Goal: Ask a question

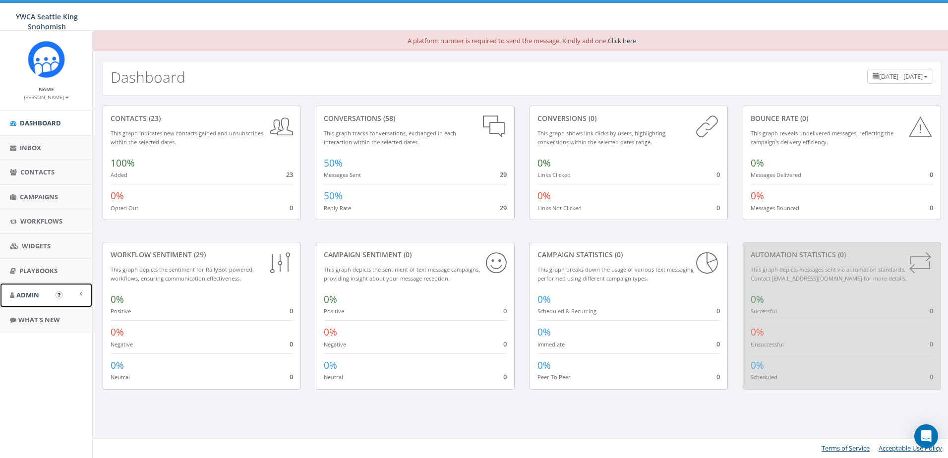
click at [42, 291] on link "Admin" at bounding box center [46, 295] width 92 height 24
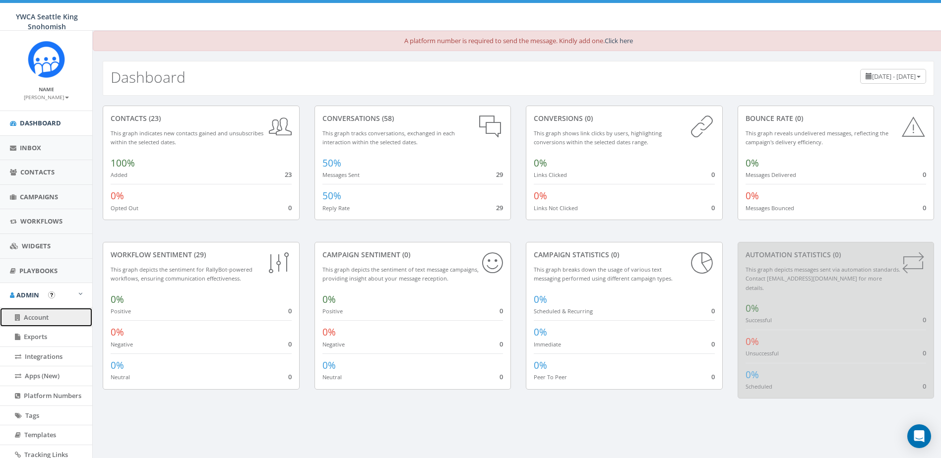
click at [43, 315] on span "Account" at bounding box center [36, 317] width 25 height 9
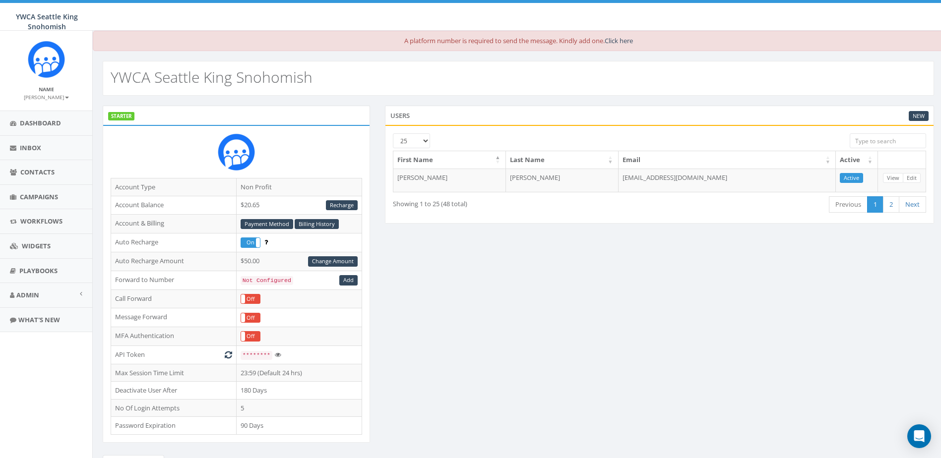
scroll to position [143, 0]
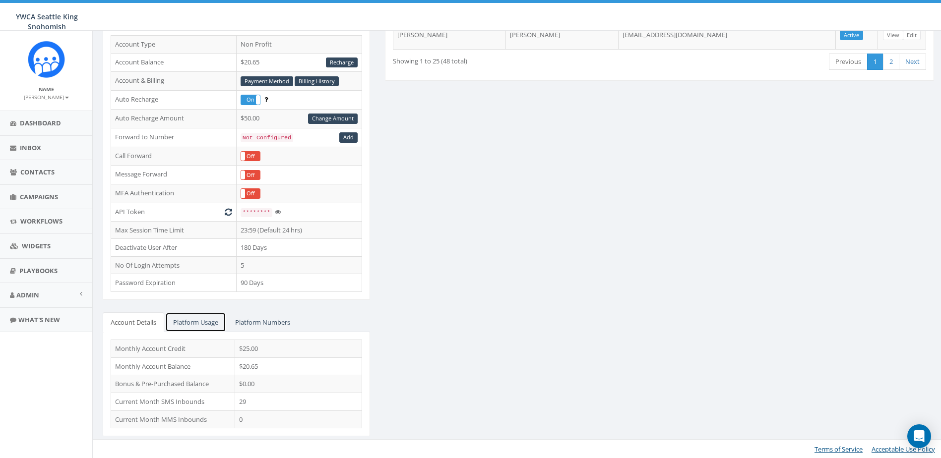
click at [191, 321] on link "Platform Usage" at bounding box center [195, 322] width 61 height 20
click at [266, 320] on link "Platform Numbers" at bounding box center [262, 322] width 71 height 20
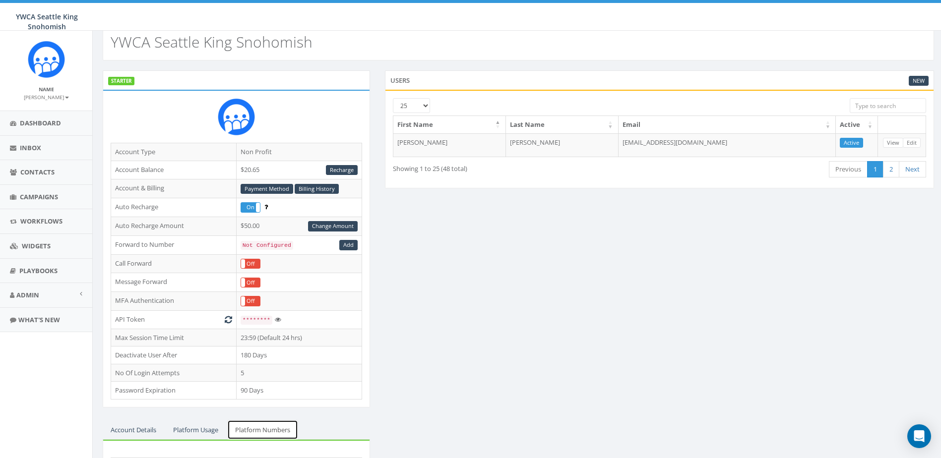
scroll to position [0, 0]
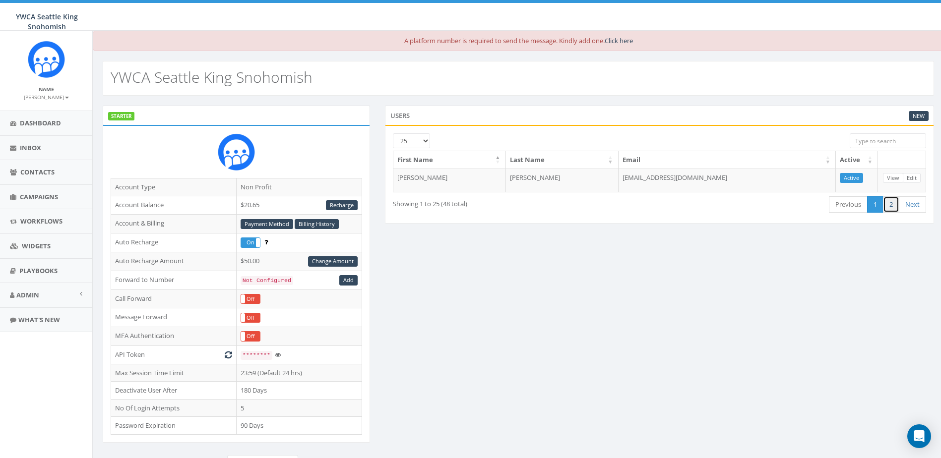
click at [890, 208] on link "2" at bounding box center [891, 204] width 16 height 16
click at [878, 199] on link "1" at bounding box center [875, 198] width 16 height 16
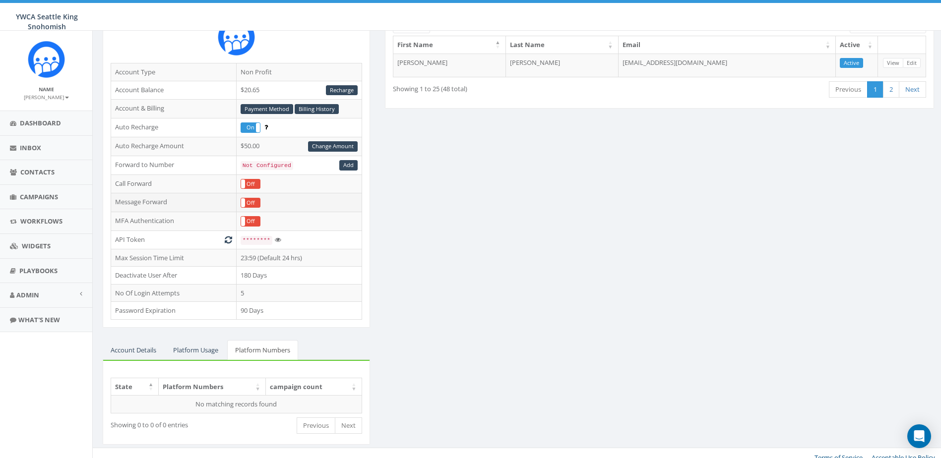
scroll to position [123, 0]
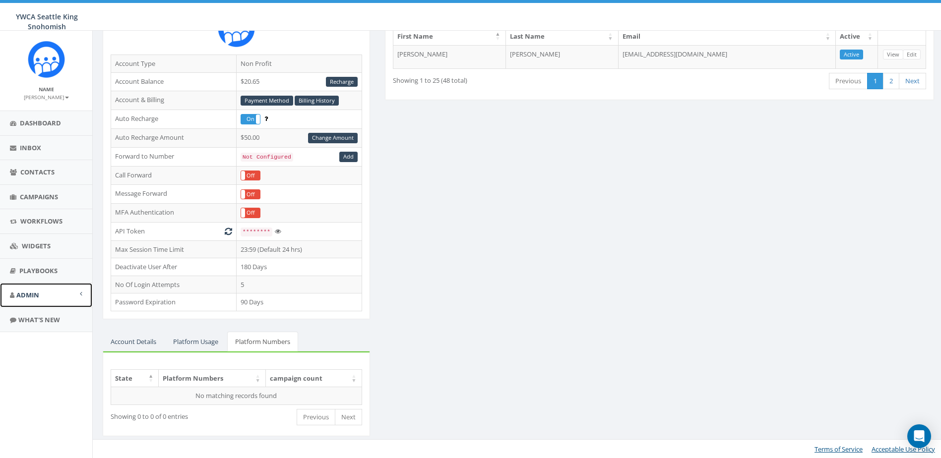
click at [62, 303] on link "Admin" at bounding box center [46, 295] width 92 height 24
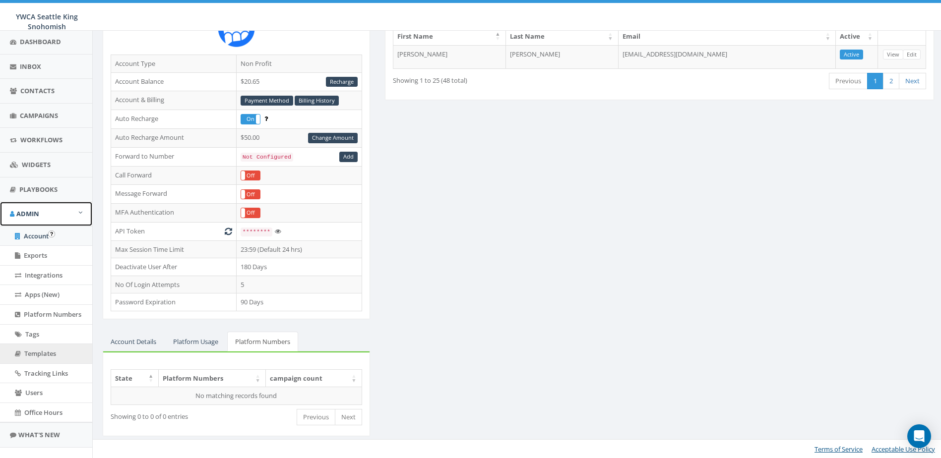
scroll to position [99, 0]
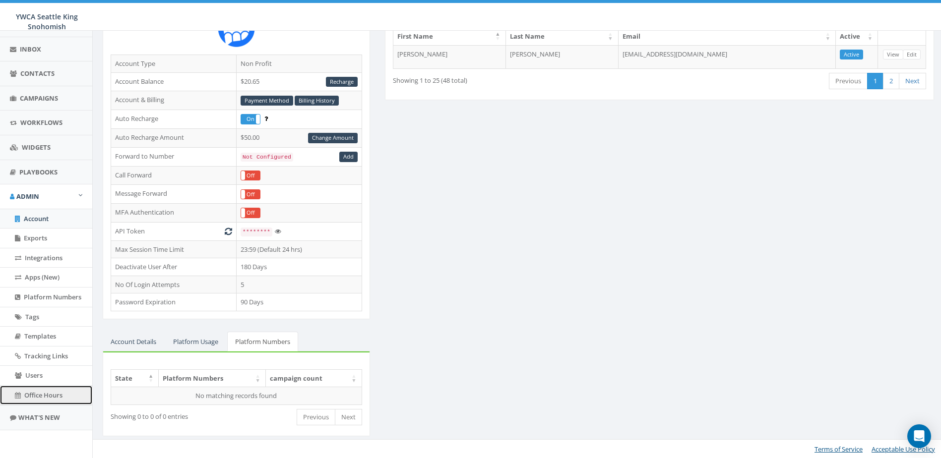
click at [48, 396] on span "Office Hours" at bounding box center [43, 395] width 38 height 9
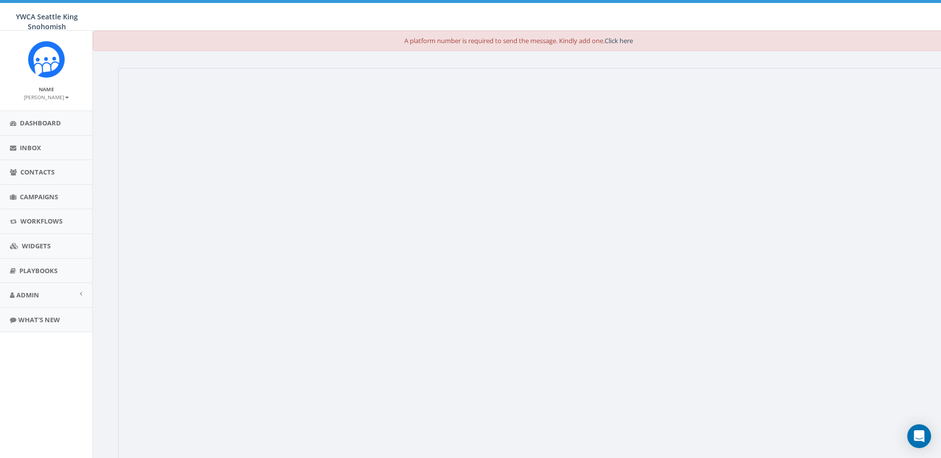
click at [53, 96] on small "[PERSON_NAME]" at bounding box center [46, 97] width 45 height 7
click at [40, 108] on link "Profile" at bounding box center [49, 112] width 78 height 12
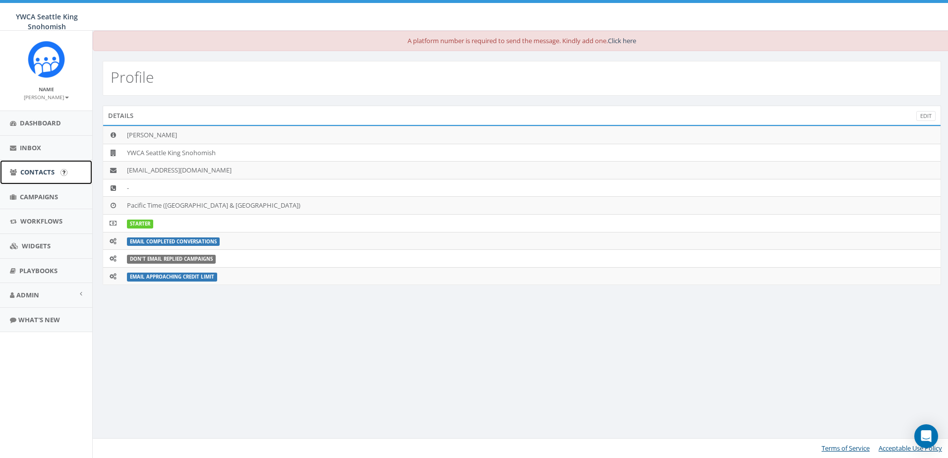
click at [45, 172] on span "Contacts" at bounding box center [37, 172] width 34 height 9
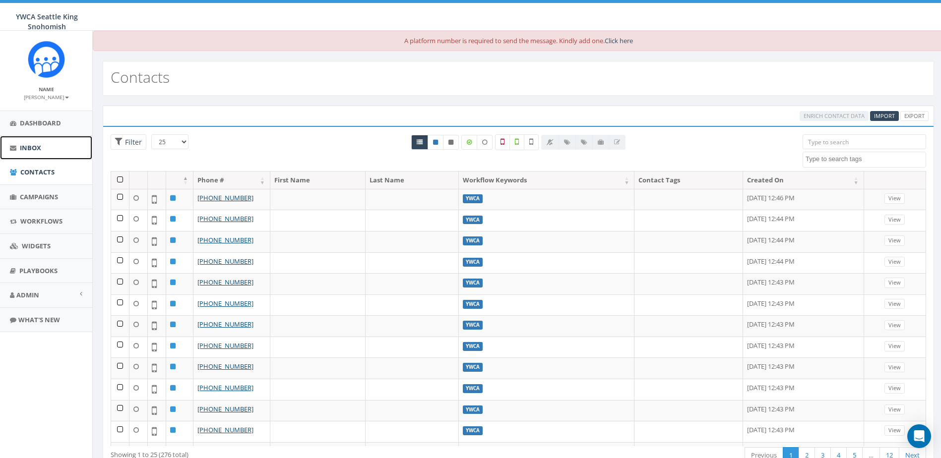
click at [29, 144] on span "Inbox" at bounding box center [30, 147] width 21 height 9
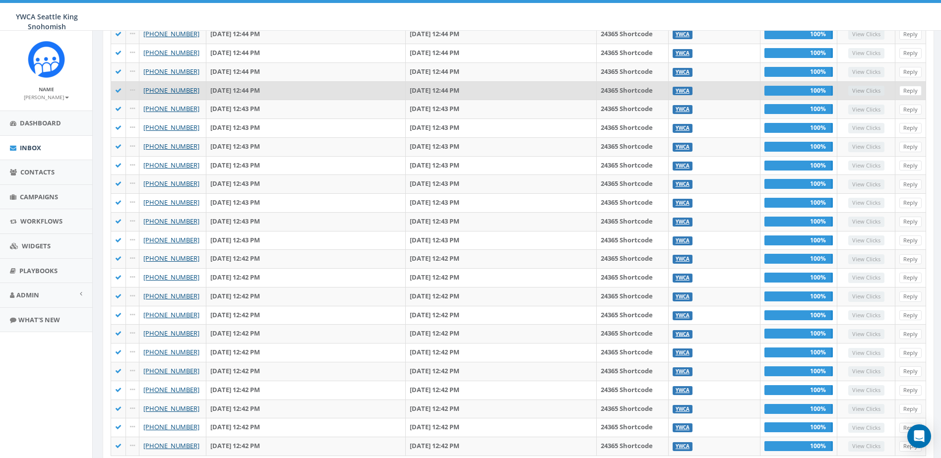
scroll to position [235, 0]
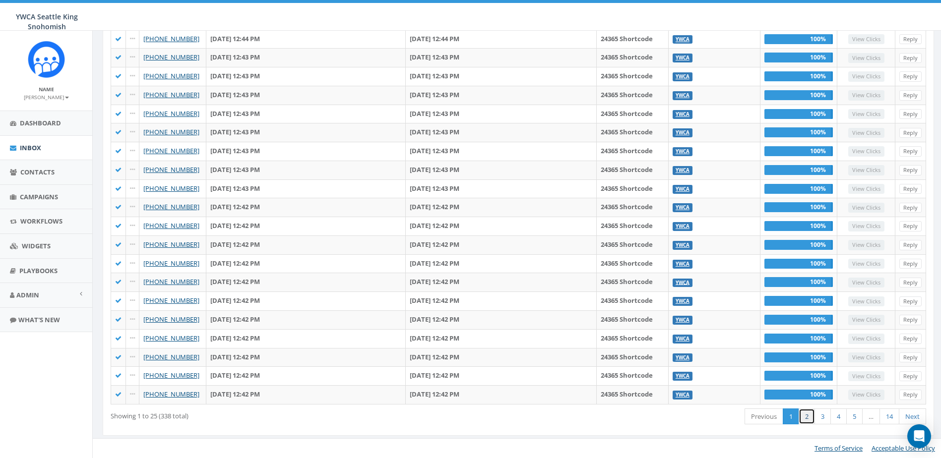
click at [807, 419] on link "2" at bounding box center [806, 417] width 16 height 16
click at [794, 418] on link "1" at bounding box center [791, 417] width 16 height 16
click at [33, 294] on span "Admin" at bounding box center [27, 295] width 23 height 9
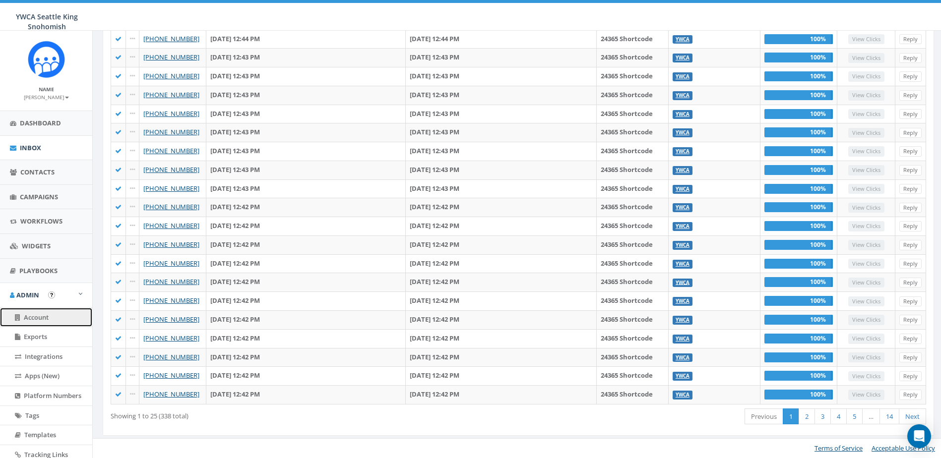
click at [43, 322] on link "Account" at bounding box center [46, 317] width 92 height 19
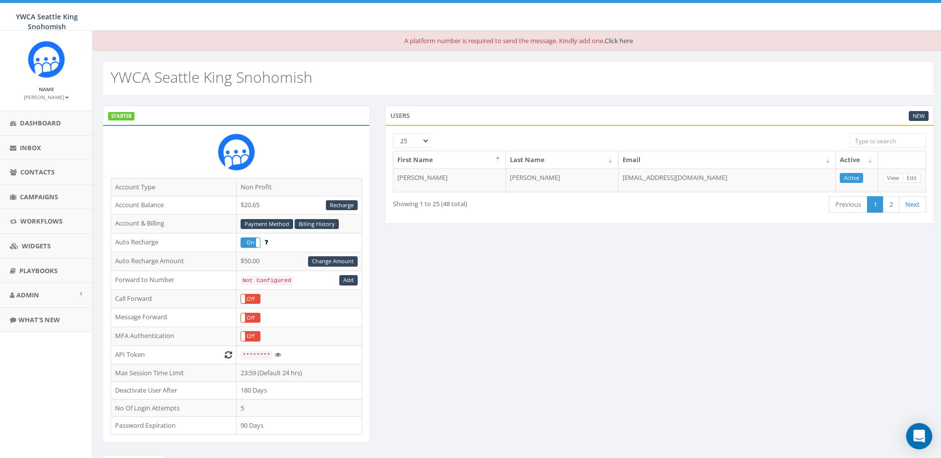
click at [919, 440] on icon "Open Intercom Messenger" at bounding box center [918, 436] width 13 height 13
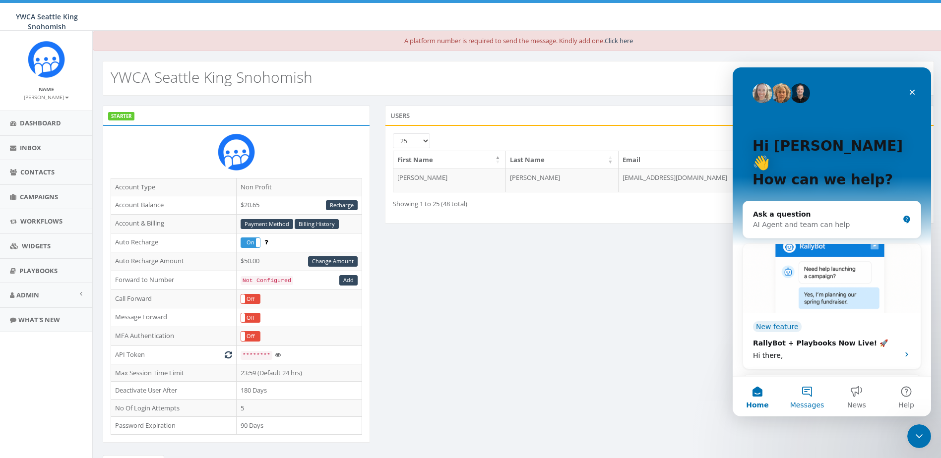
click at [813, 394] on button "Messages" at bounding box center [807, 397] width 50 height 40
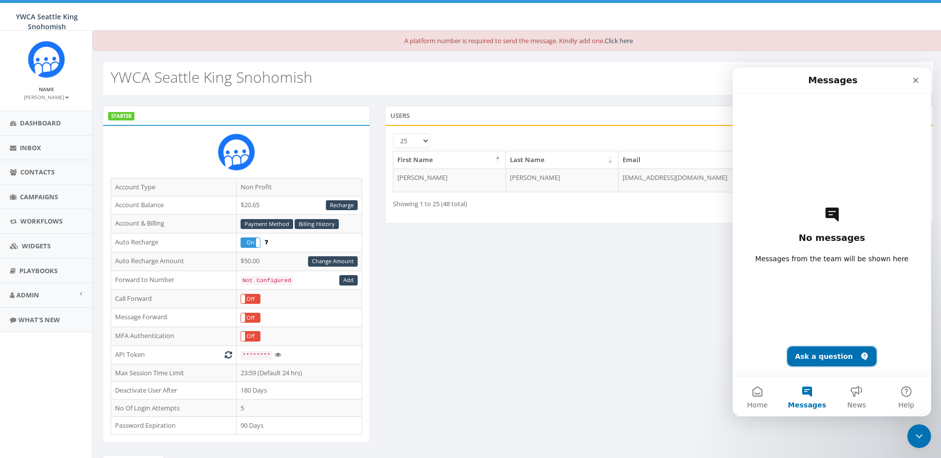
click at [825, 352] on button "Ask a question" at bounding box center [832, 357] width 90 height 20
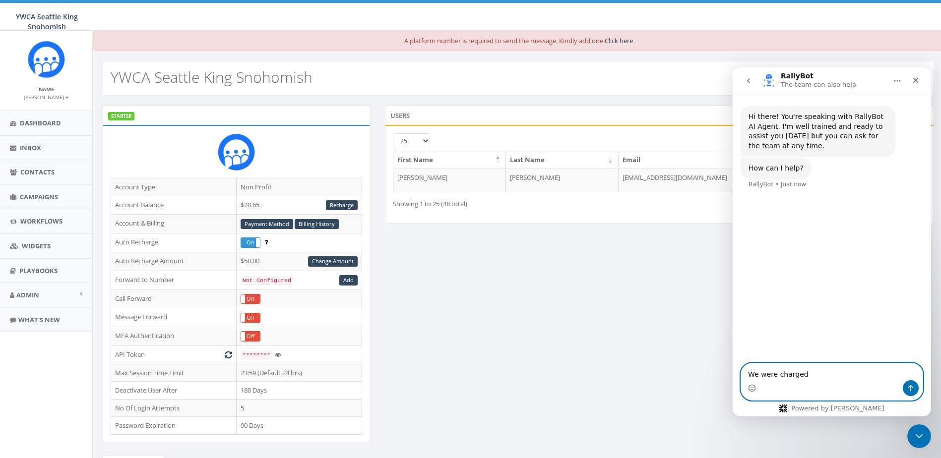
click at [822, 370] on textarea "We were charged" at bounding box center [832, 372] width 182 height 17
type textarea "We were charged $540."
type textarea "00"
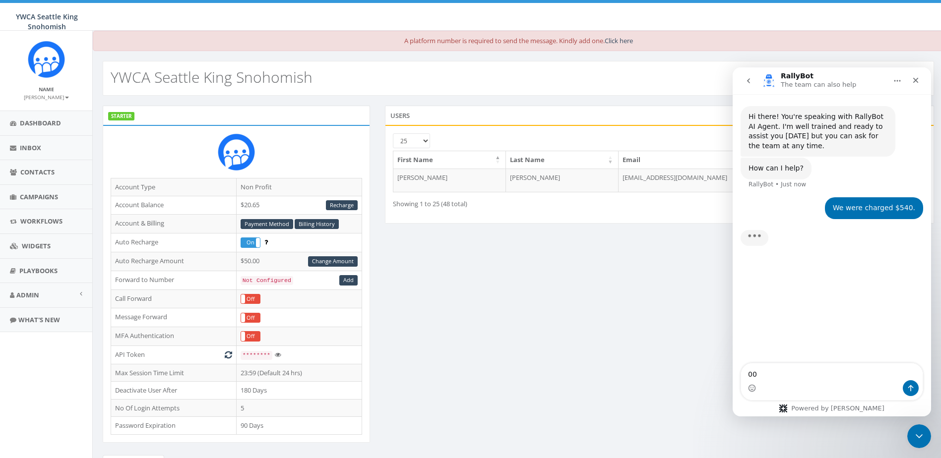
type textarea "0"
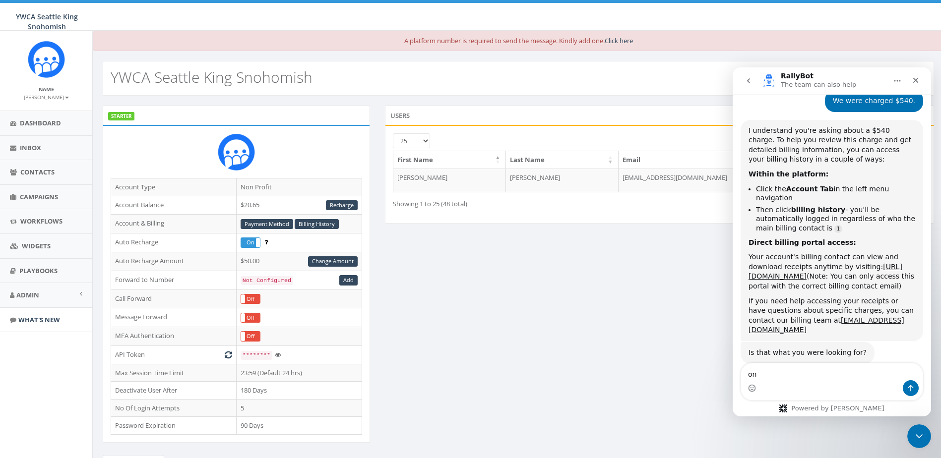
scroll to position [109, 0]
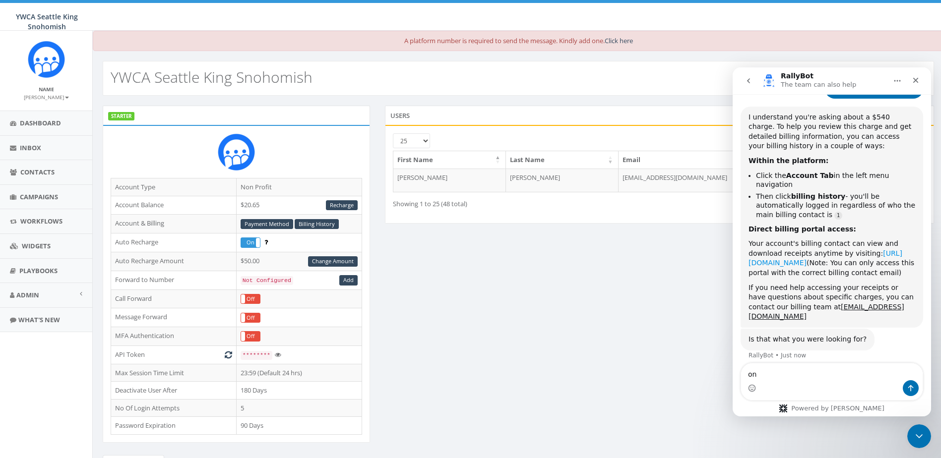
type textarea "on"
click at [774, 256] on link "https://billing.stripe.com/p/login/dR64ifciu9brao87ss" at bounding box center [825, 258] width 154 height 18
